Goal: Task Accomplishment & Management: Use online tool/utility

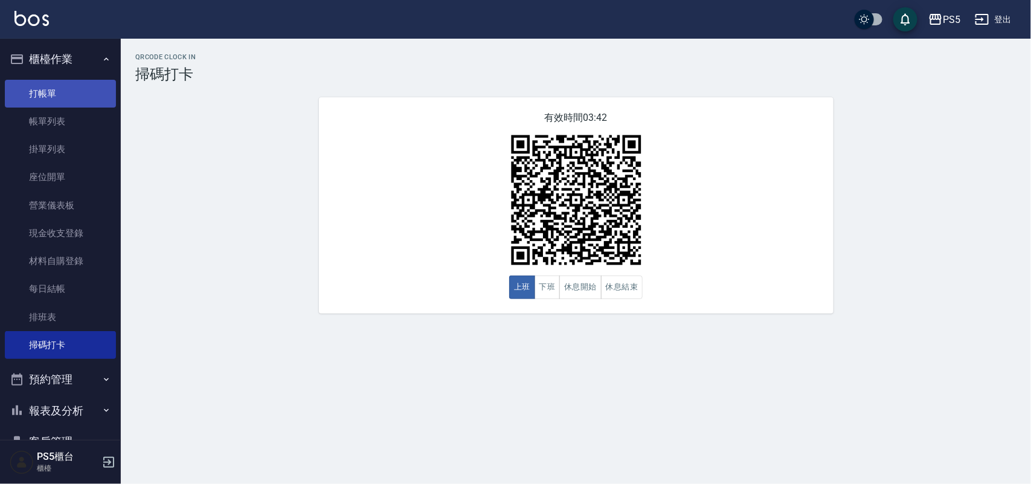
click at [67, 82] on link "打帳單" at bounding box center [60, 94] width 111 height 28
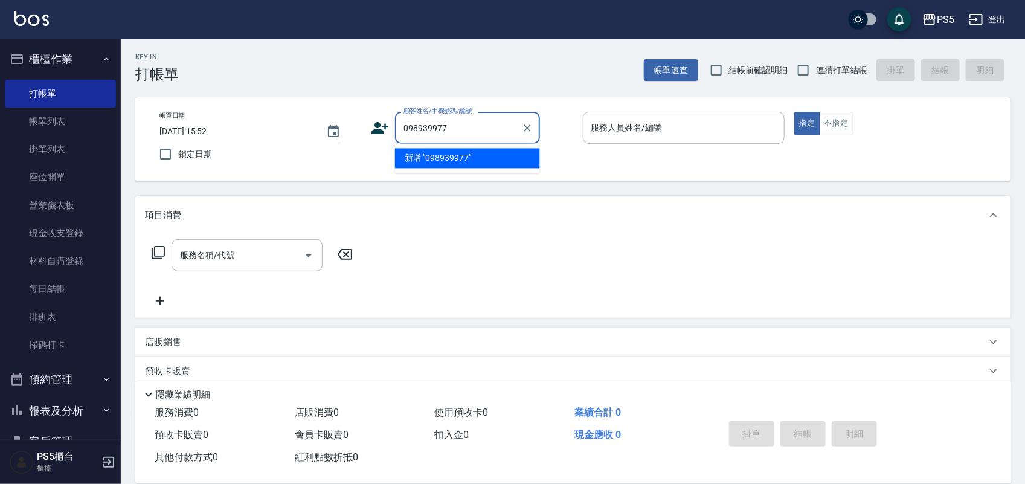
type input "0989399779"
drag, startPoint x: 467, startPoint y: 127, endPoint x: 419, endPoint y: 137, distance: 49.4
click at [373, 138] on div "顧客姓名/手機號碼/編號 0989399779 顧客姓名/手機號碼/編號" at bounding box center [472, 128] width 202 height 32
click at [380, 125] on icon at bounding box center [380, 128] width 17 height 12
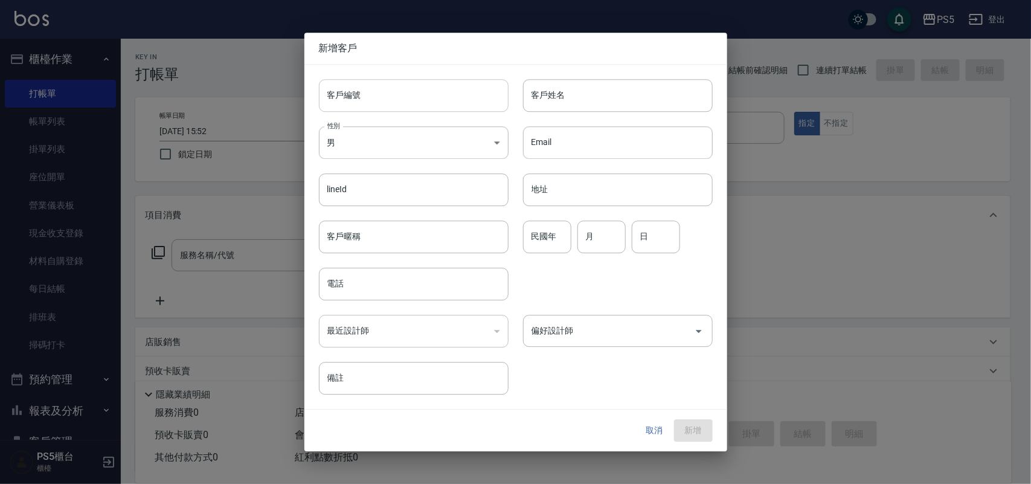
drag, startPoint x: 380, startPoint y: 125, endPoint x: 380, endPoint y: 92, distance: 32.6
click at [380, 92] on input "客戶編號" at bounding box center [414, 95] width 190 height 33
paste input "0989399779"
type input "0989399779"
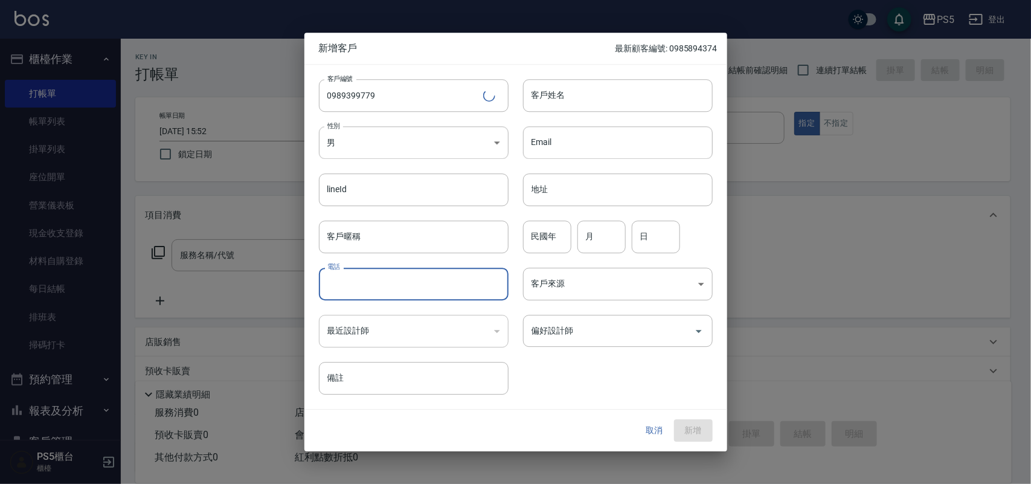
click at [406, 291] on input "電話" at bounding box center [414, 284] width 190 height 33
paste input "0989399779"
type input "0989399779"
click at [578, 88] on input "客戶姓名" at bounding box center [618, 95] width 190 height 33
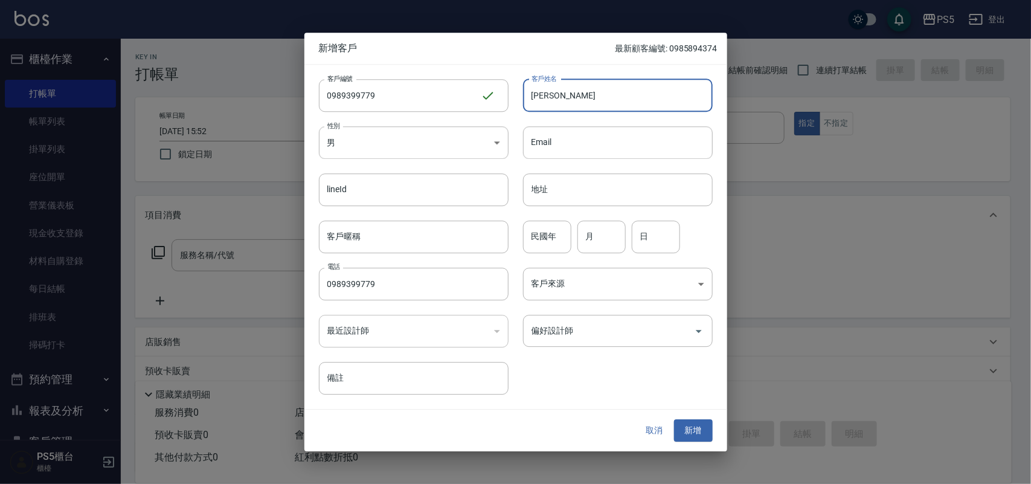
type input "[PERSON_NAME]"
click at [542, 257] on div "客戶來源 ​ 客戶來源" at bounding box center [611, 276] width 204 height 47
click at [537, 249] on input "民國年" at bounding box center [547, 236] width 48 height 33
type input "88"
type input "3"
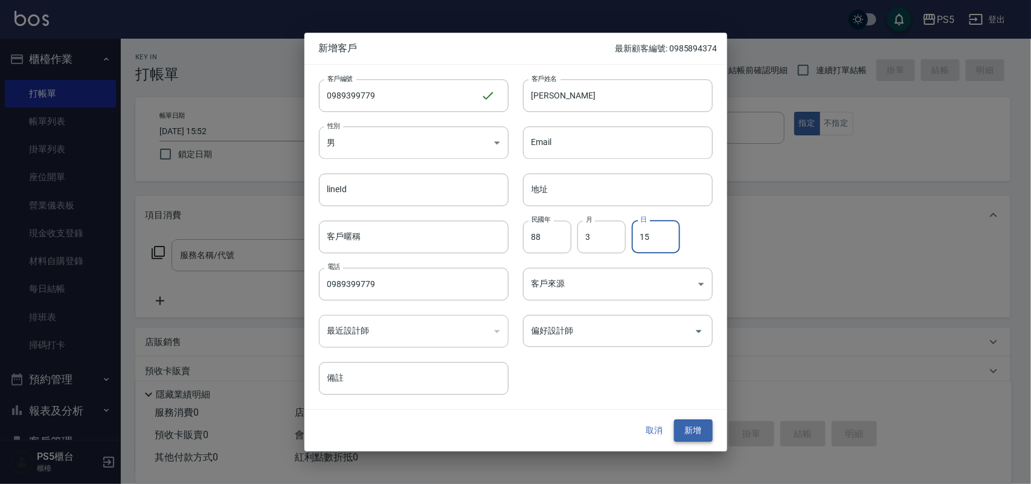
type input "15"
click at [696, 427] on button "新增" at bounding box center [693, 431] width 39 height 22
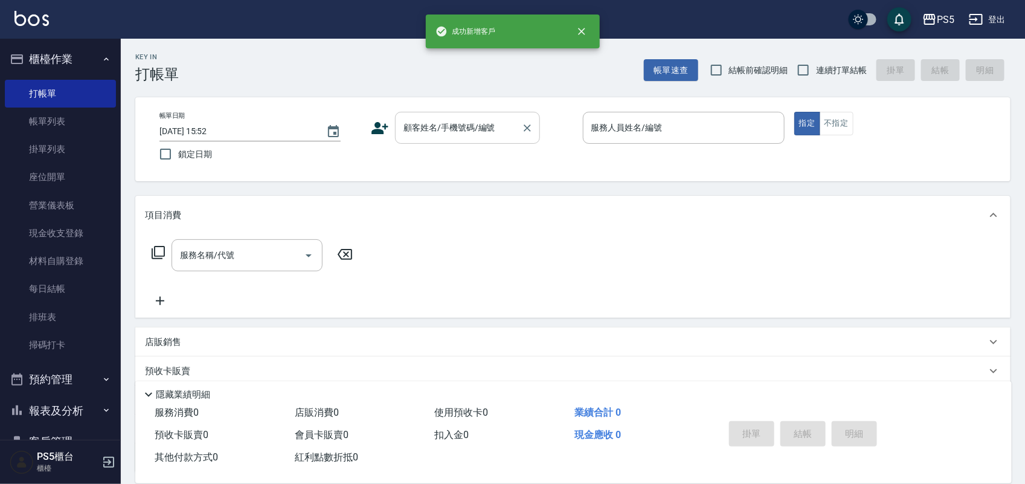
drag, startPoint x: 448, startPoint y: 144, endPoint x: 447, endPoint y: 131, distance: 12.7
click at [448, 141] on div "帳單日期 [DATE] 15:52 鎖定日期 顧客姓名/手機號碼/編號 顧客姓名/手機號碼/編號 服務人員姓名/編號 服務人員姓名/編號 指定 不指定" at bounding box center [573, 139] width 846 height 55
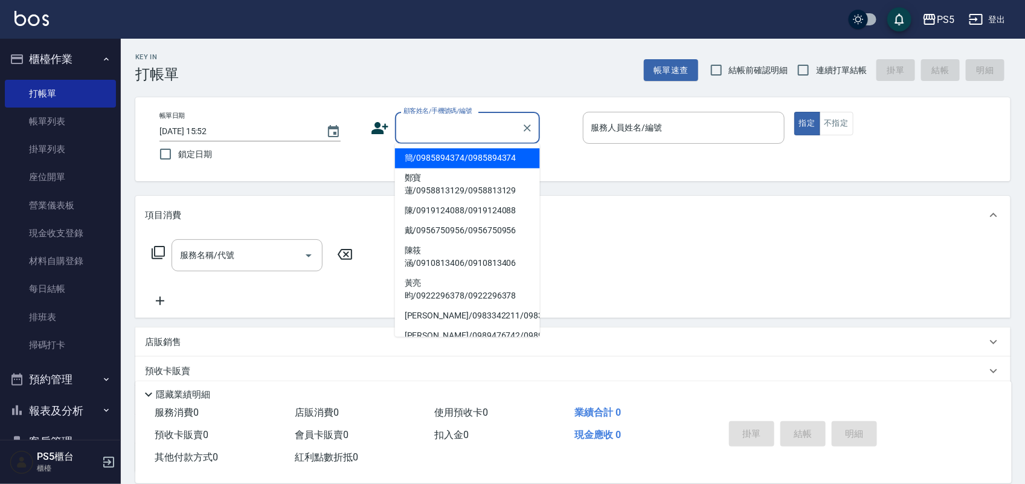
click at [447, 131] on input "顧客姓名/手機號碼/編號" at bounding box center [458, 127] width 116 height 21
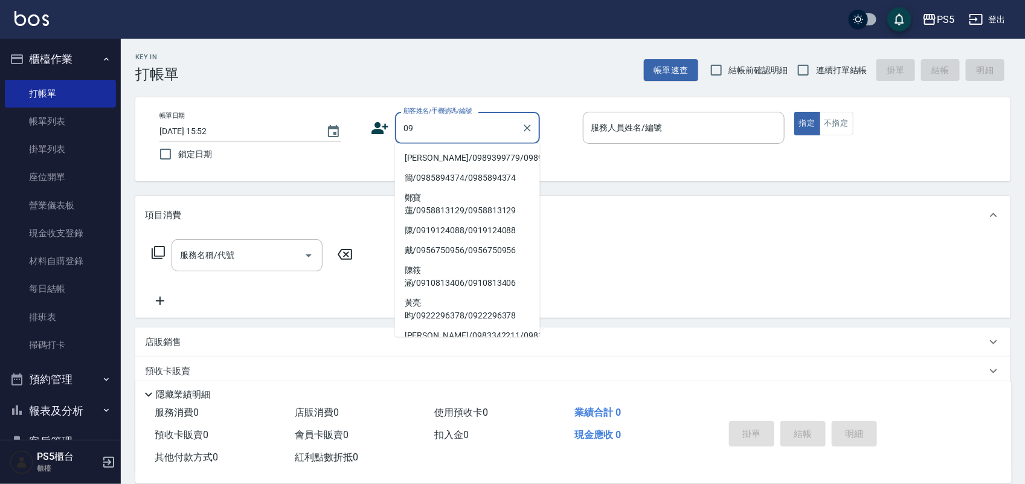
click at [447, 155] on li "[PERSON_NAME]/0989399779/0989399779" at bounding box center [467, 159] width 145 height 20
type input "[PERSON_NAME]/0989399779/0989399779"
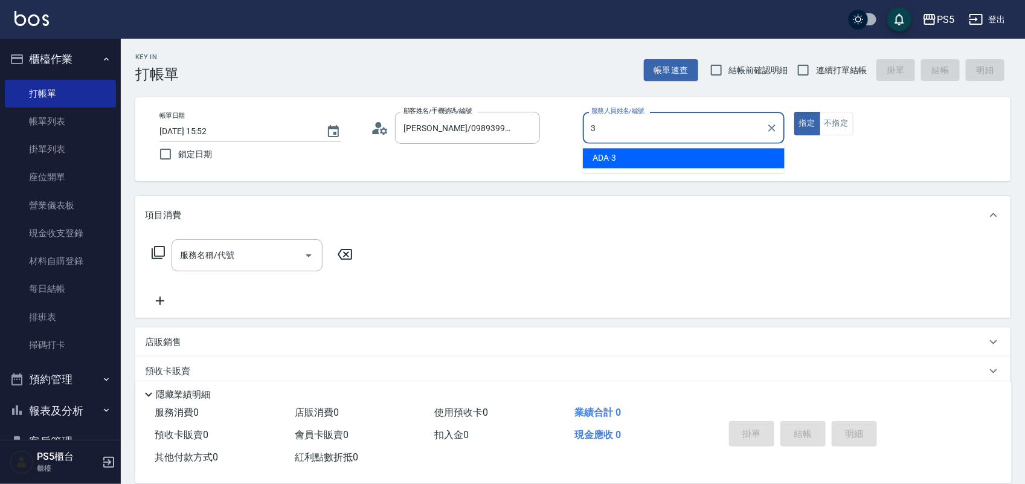
type input "ADA-3"
type button "true"
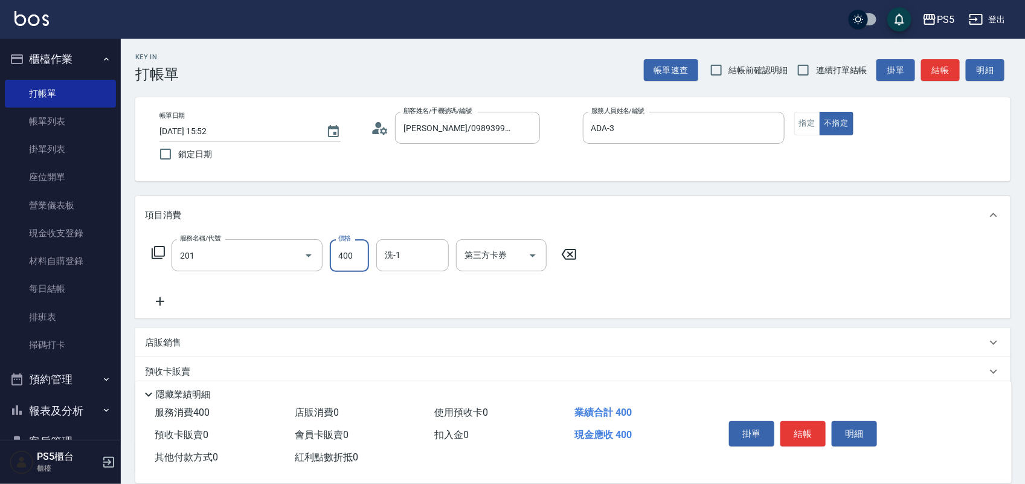
type input "洗剪400(201)"
type input "500"
